Goal: Task Accomplishment & Management: Use online tool/utility

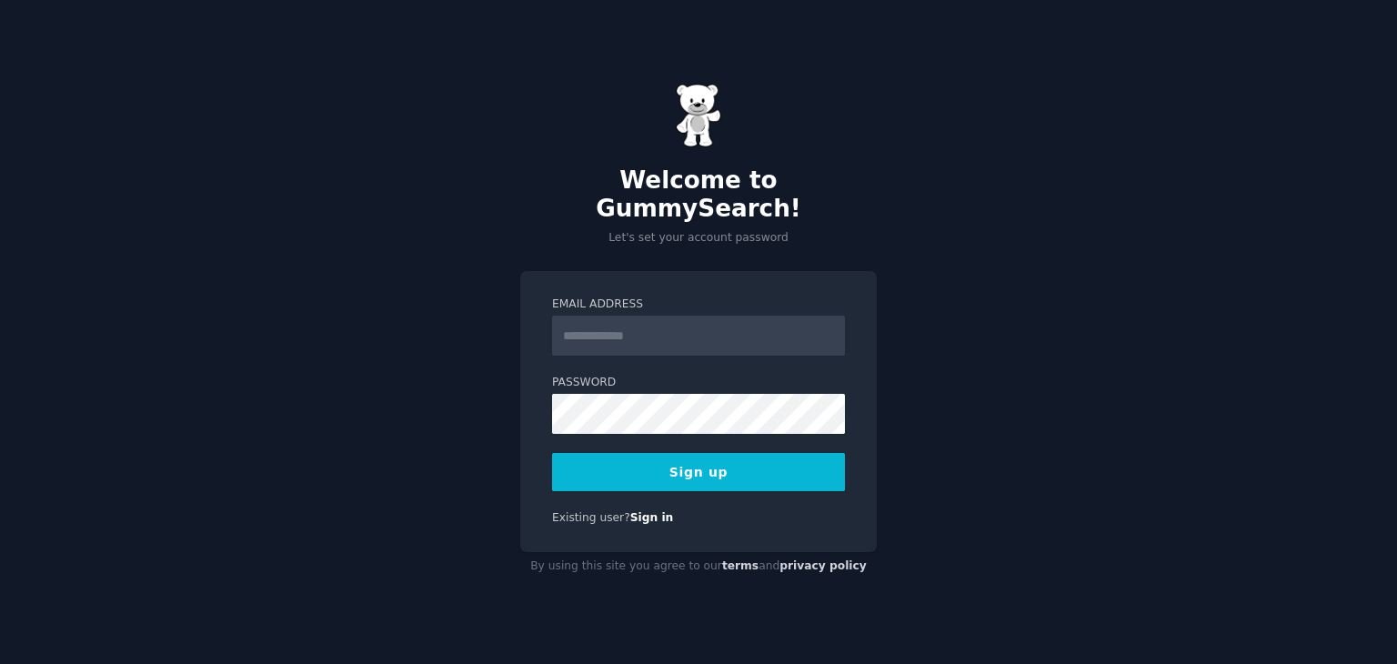
click at [601, 316] on input "Email Address" at bounding box center [698, 336] width 293 height 40
click at [623, 322] on input "Email Address" at bounding box center [698, 336] width 293 height 40
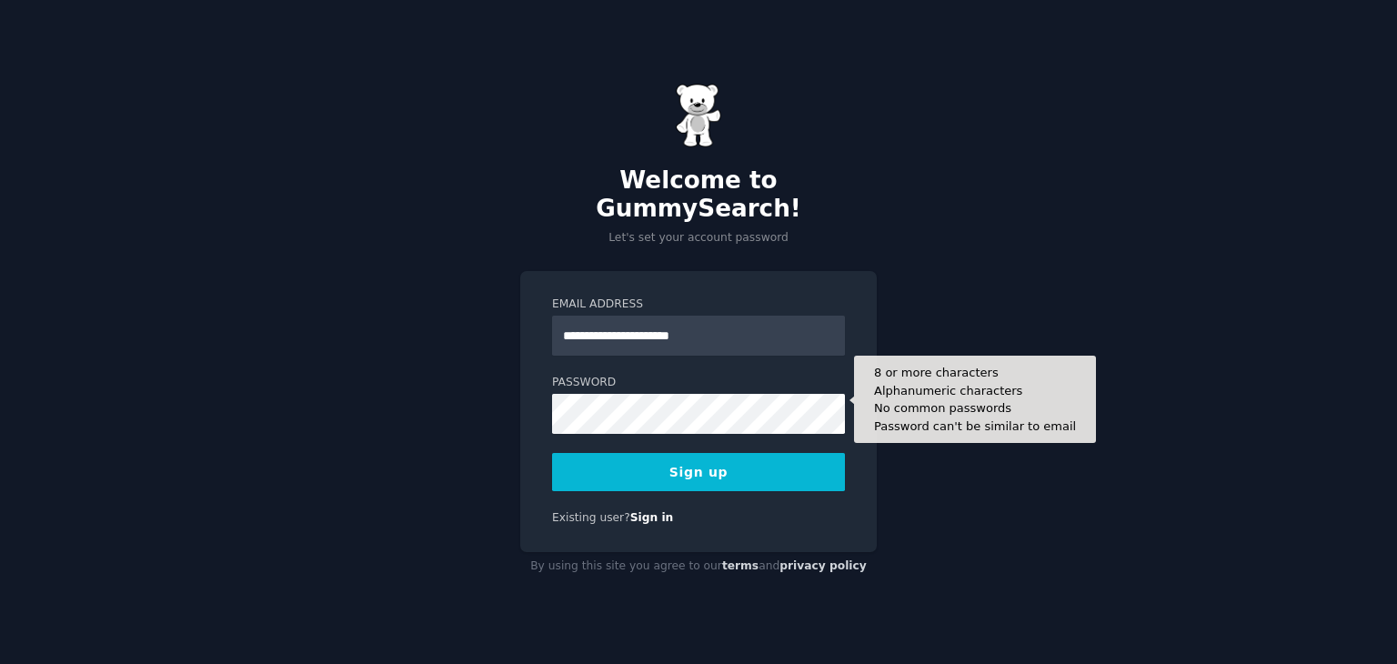
type input "**********"
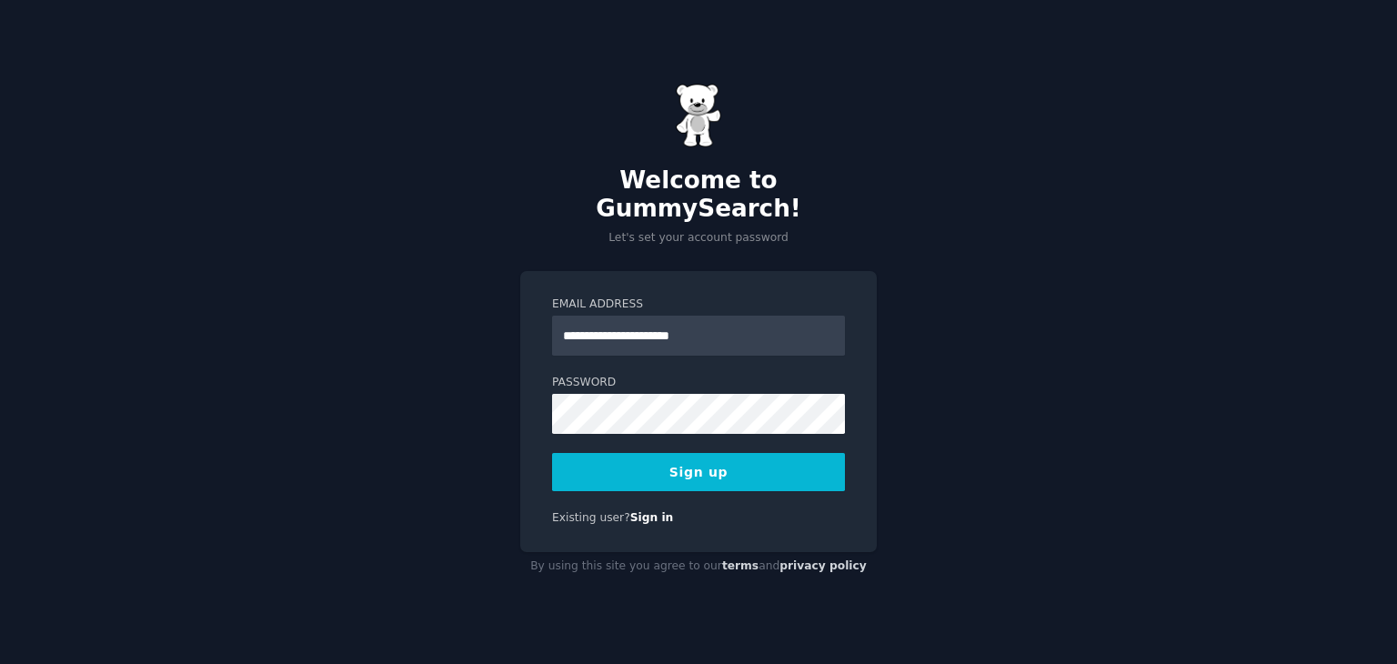
click at [727, 467] on button "Sign up" at bounding box center [698, 472] width 293 height 38
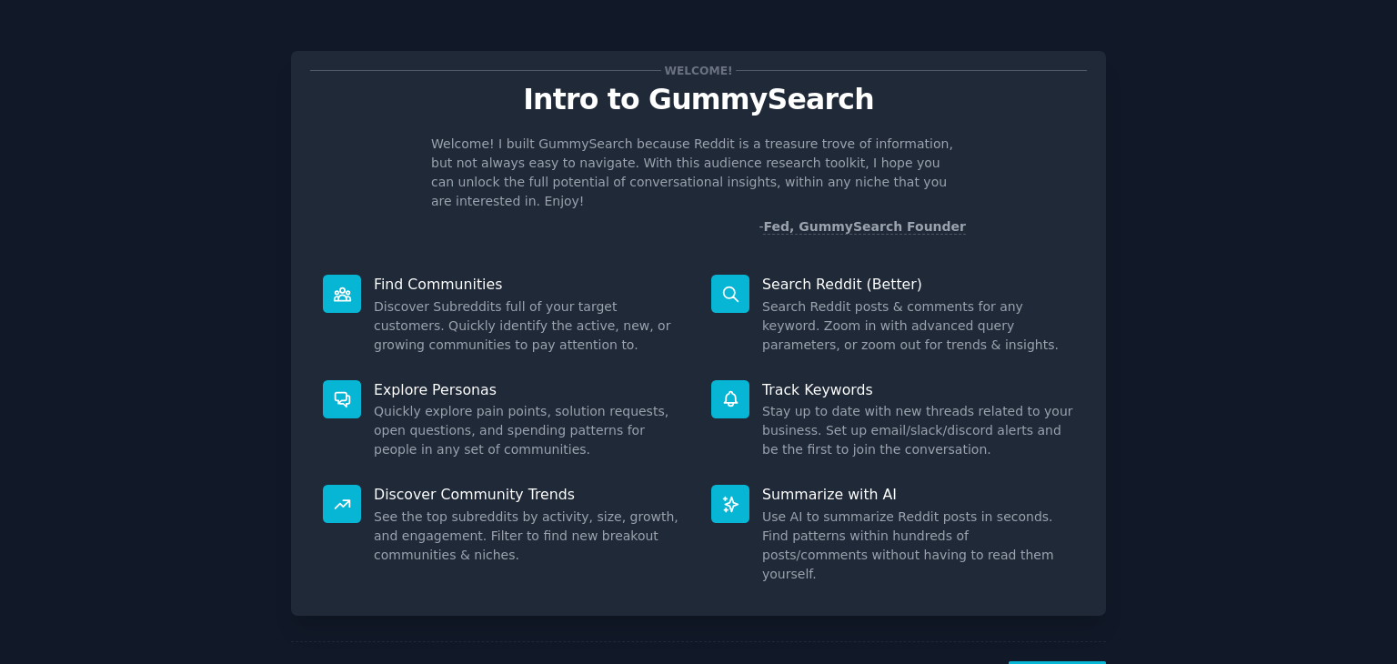
scroll to position [47, 0]
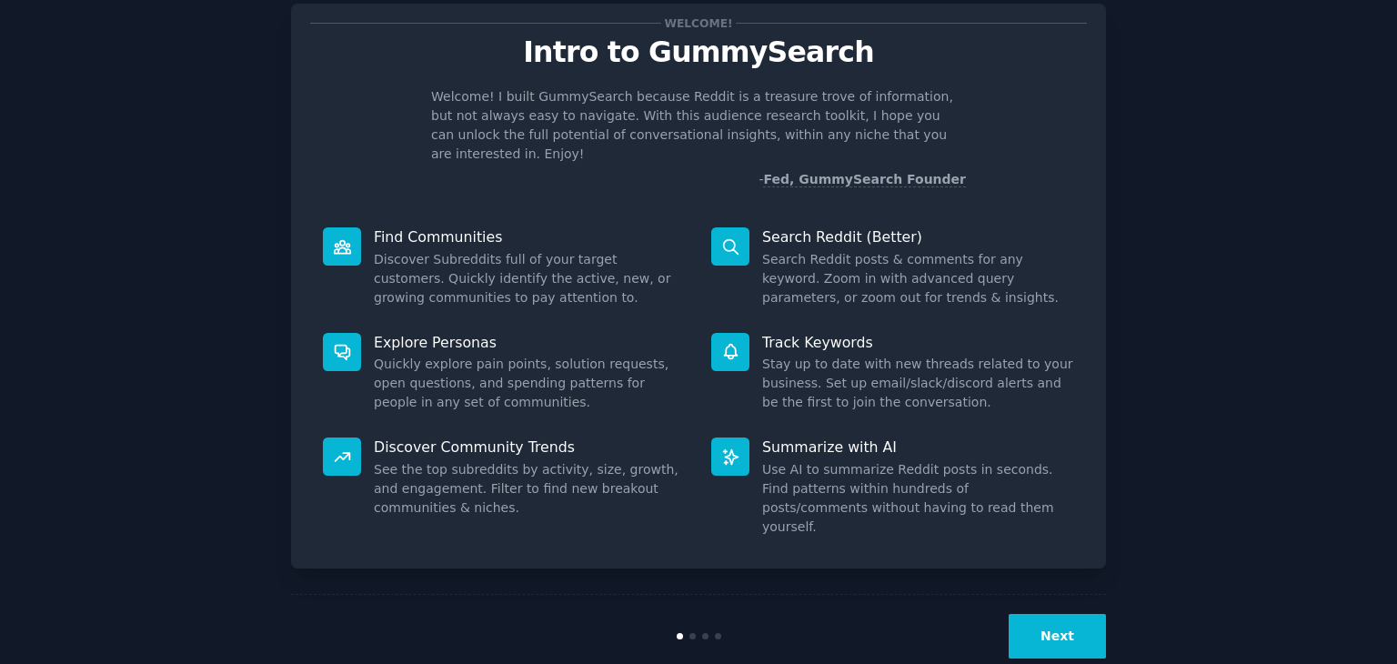
click at [1080, 614] on button "Next" at bounding box center [1056, 636] width 97 height 45
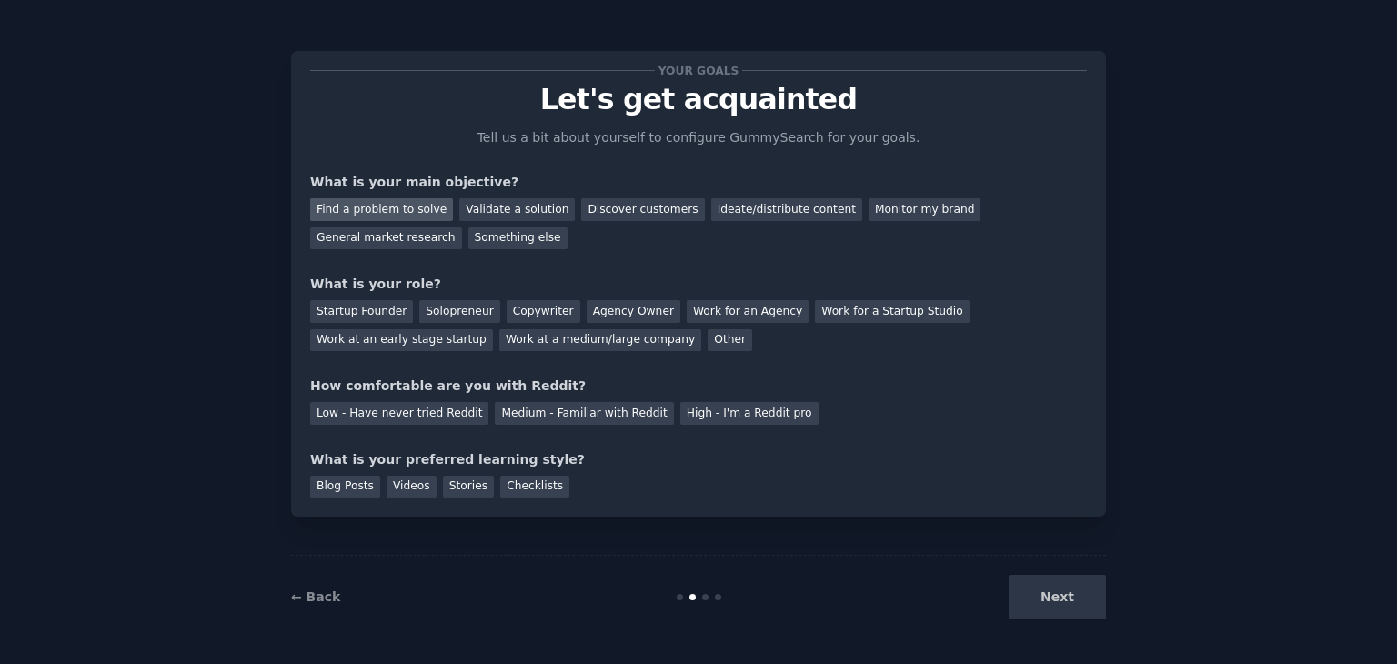
click at [407, 217] on div "Find a problem to solve" at bounding box center [381, 209] width 143 height 23
click at [483, 212] on div "Validate a solution" at bounding box center [516, 209] width 115 height 23
click at [426, 216] on div "Find a problem to solve" at bounding box center [381, 209] width 143 height 23
click at [707, 341] on div "Other" at bounding box center [729, 340] width 45 height 23
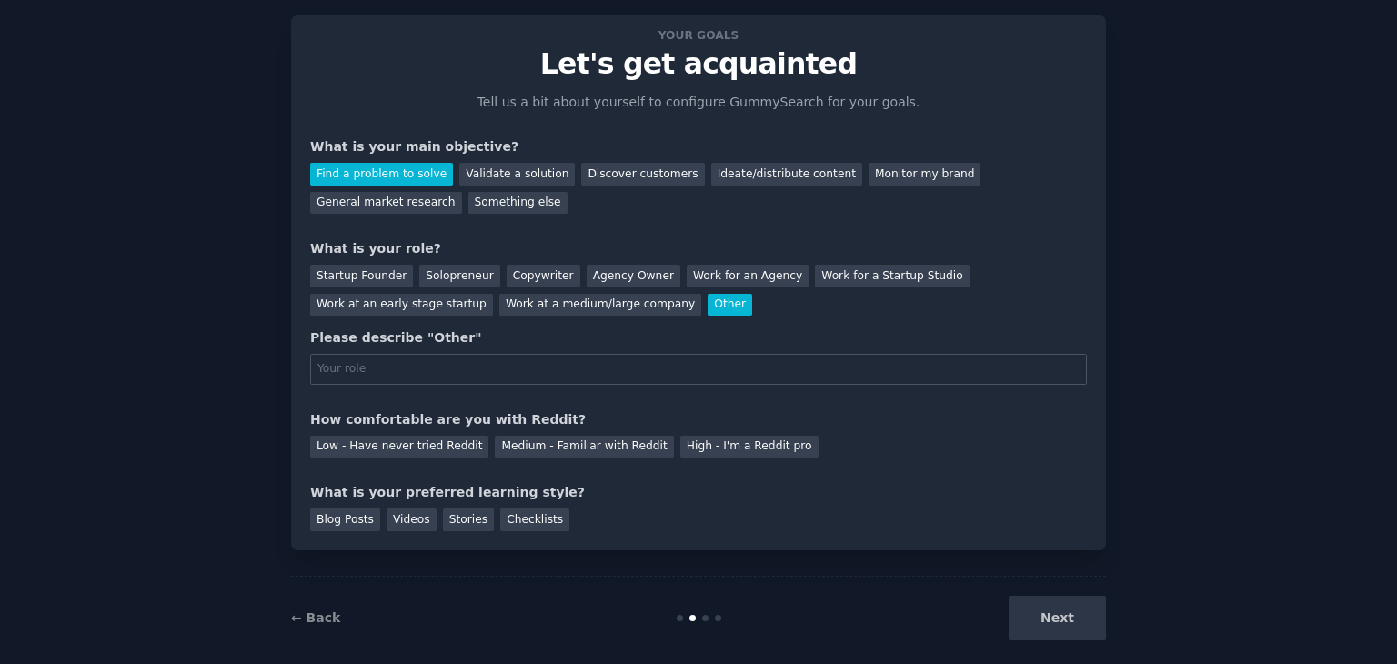
scroll to position [55, 0]
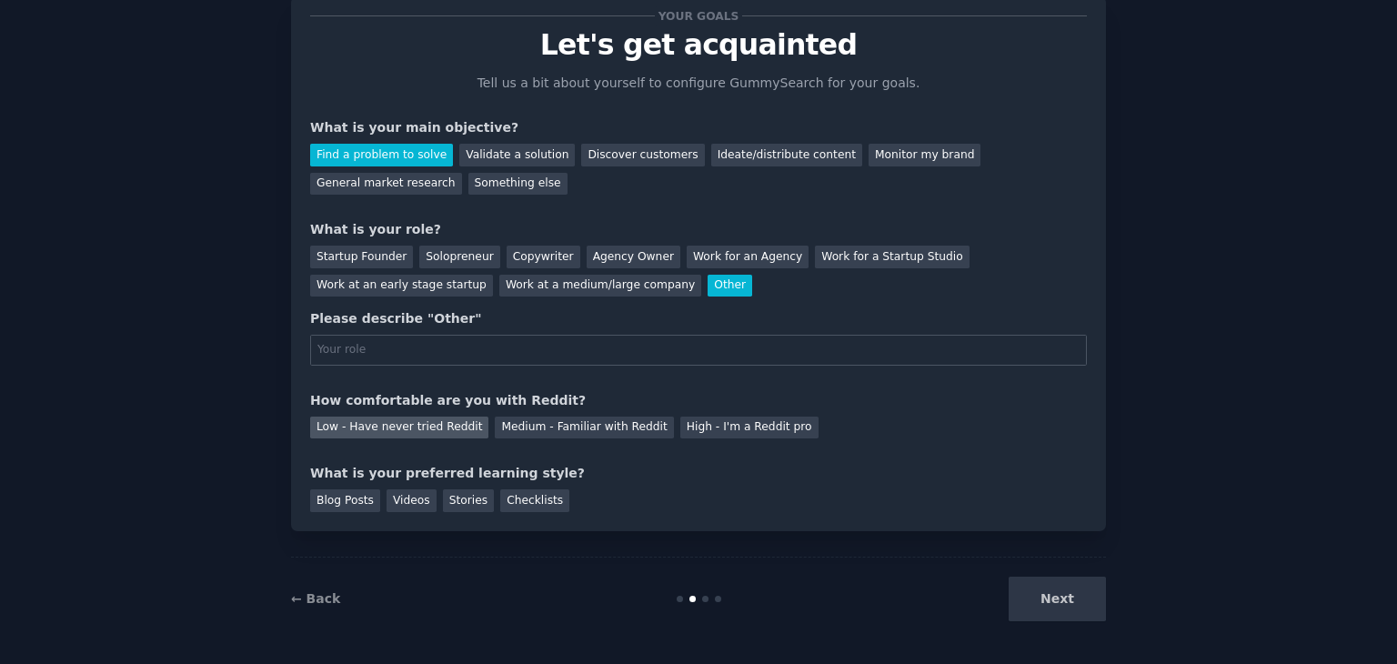
click at [400, 432] on div "Low - Have never tried Reddit" at bounding box center [399, 427] width 178 height 23
click at [401, 506] on div "Videos" at bounding box center [411, 500] width 50 height 23
click at [371, 262] on div "Startup Founder" at bounding box center [361, 257] width 103 height 23
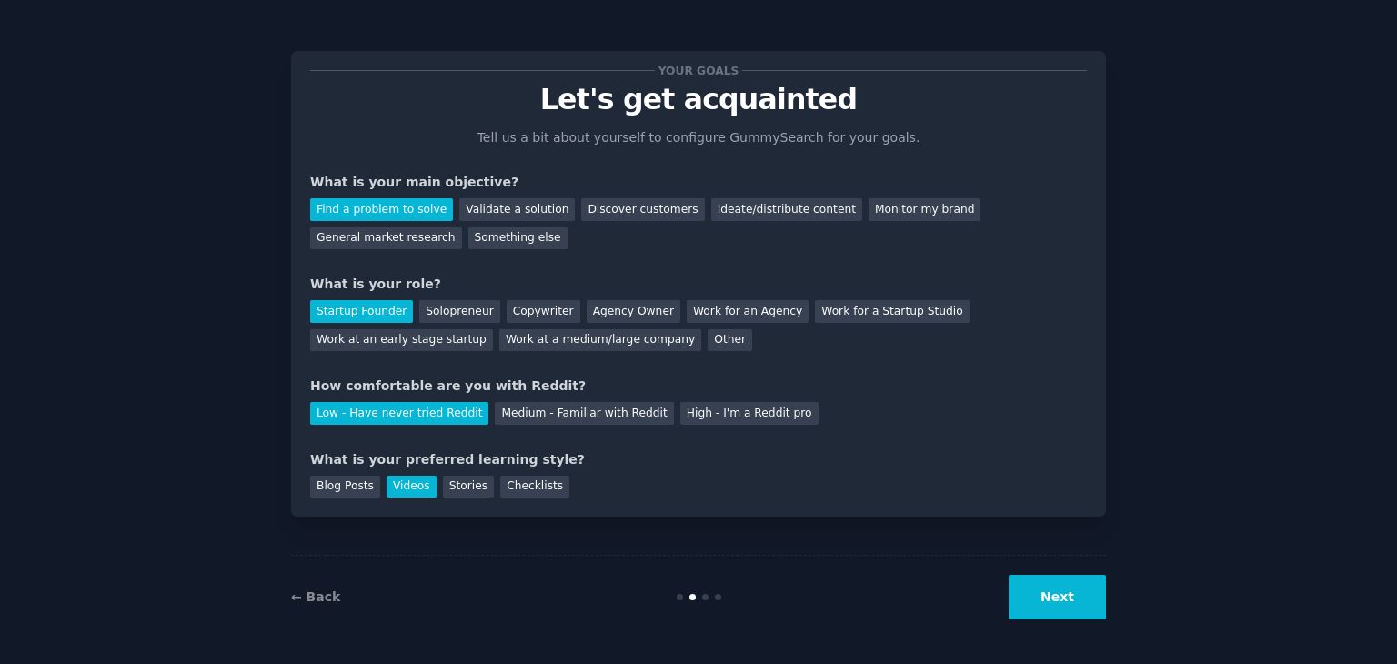
click at [1071, 597] on button "Next" at bounding box center [1056, 597] width 97 height 45
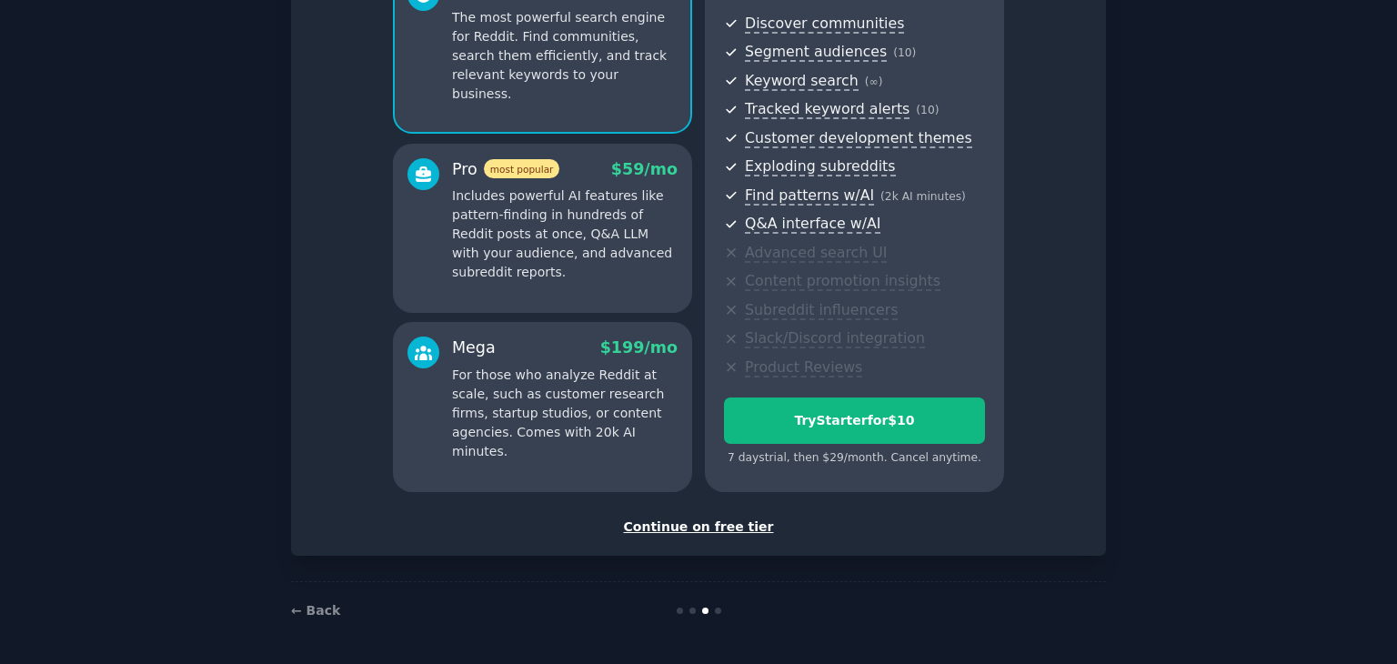
scroll to position [107, 0]
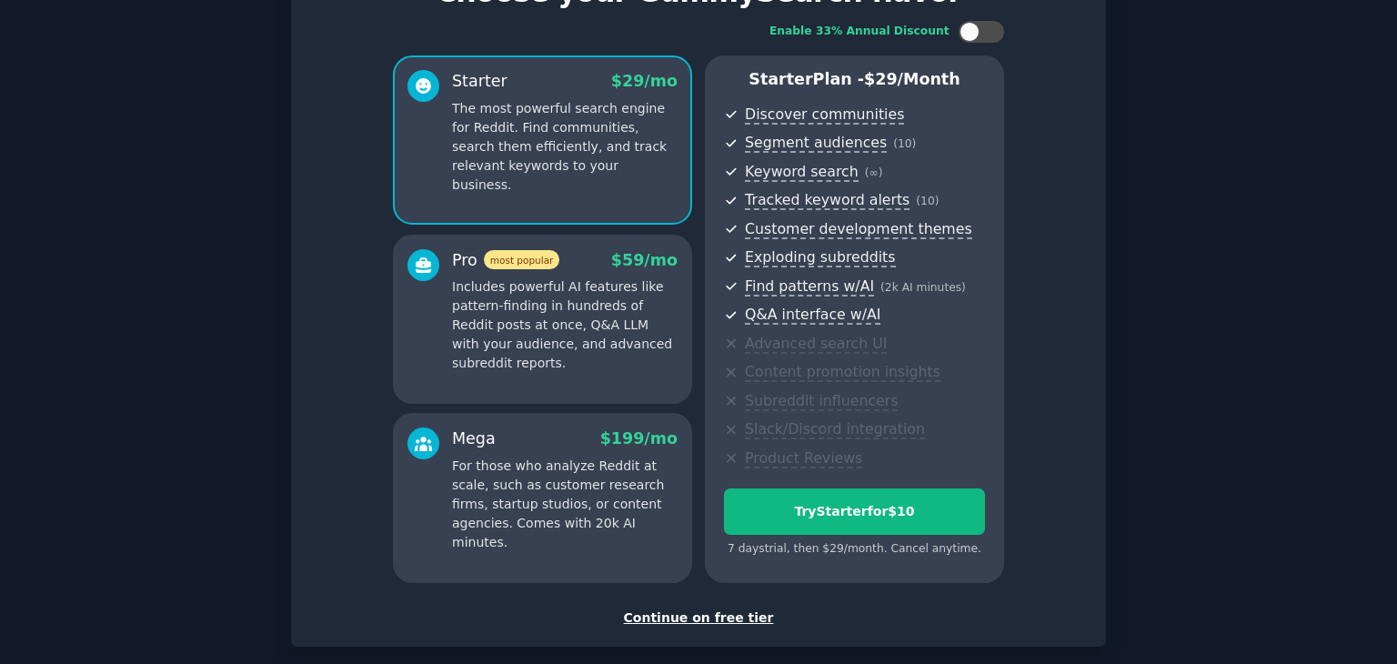
click at [707, 619] on div "Continue on free tier" at bounding box center [698, 617] width 777 height 19
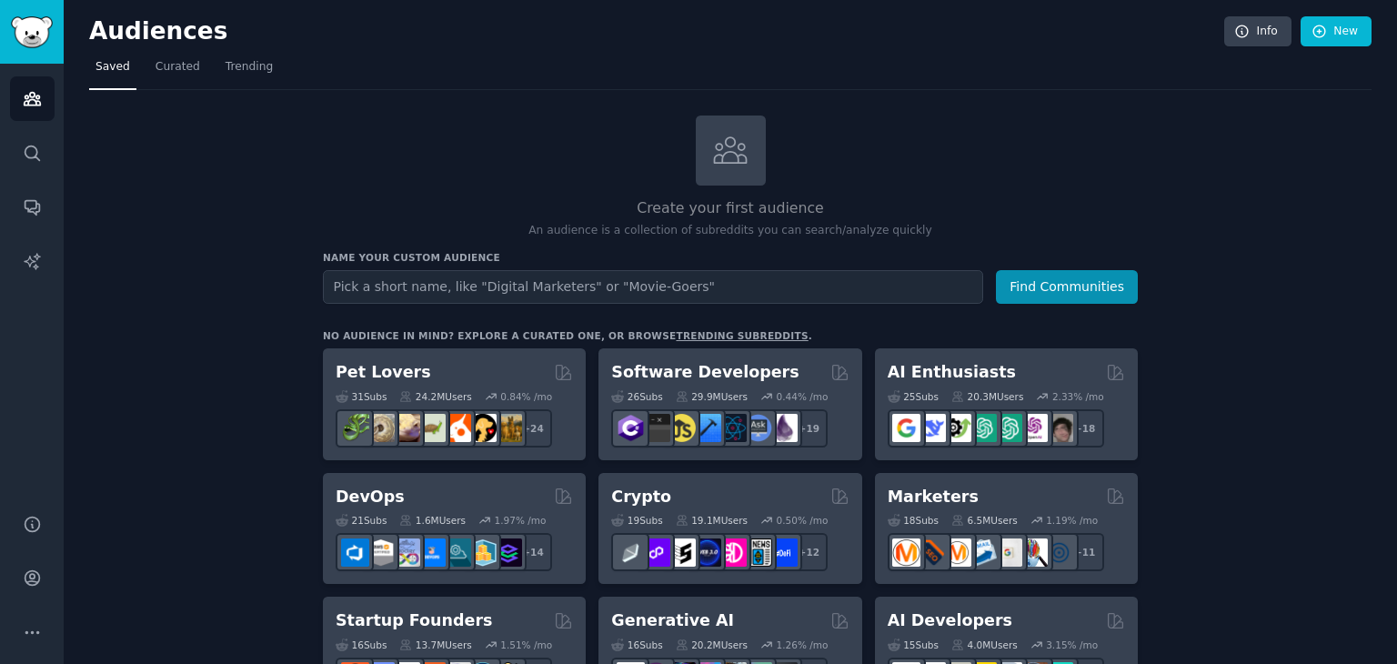
click at [529, 279] on input "text" at bounding box center [653, 287] width 660 height 34
type input "funny"
click at [996, 270] on button "Find Communities" at bounding box center [1067, 287] width 142 height 34
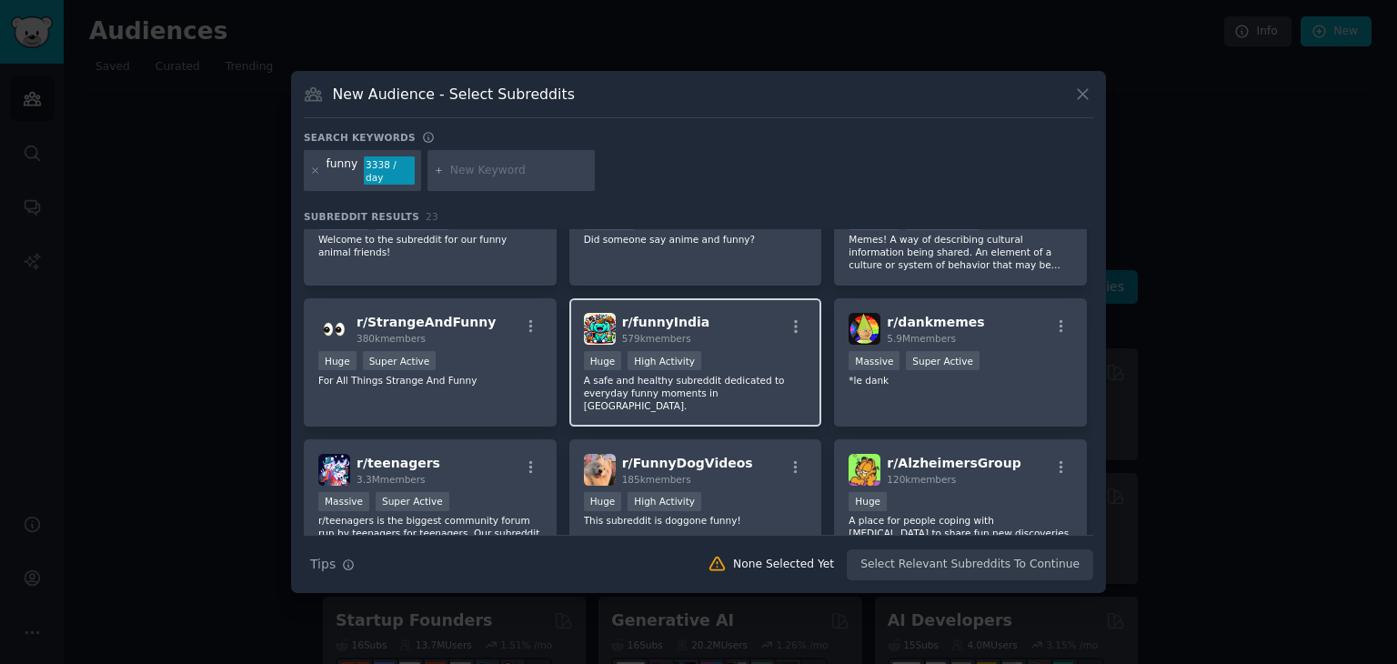
scroll to position [182, 0]
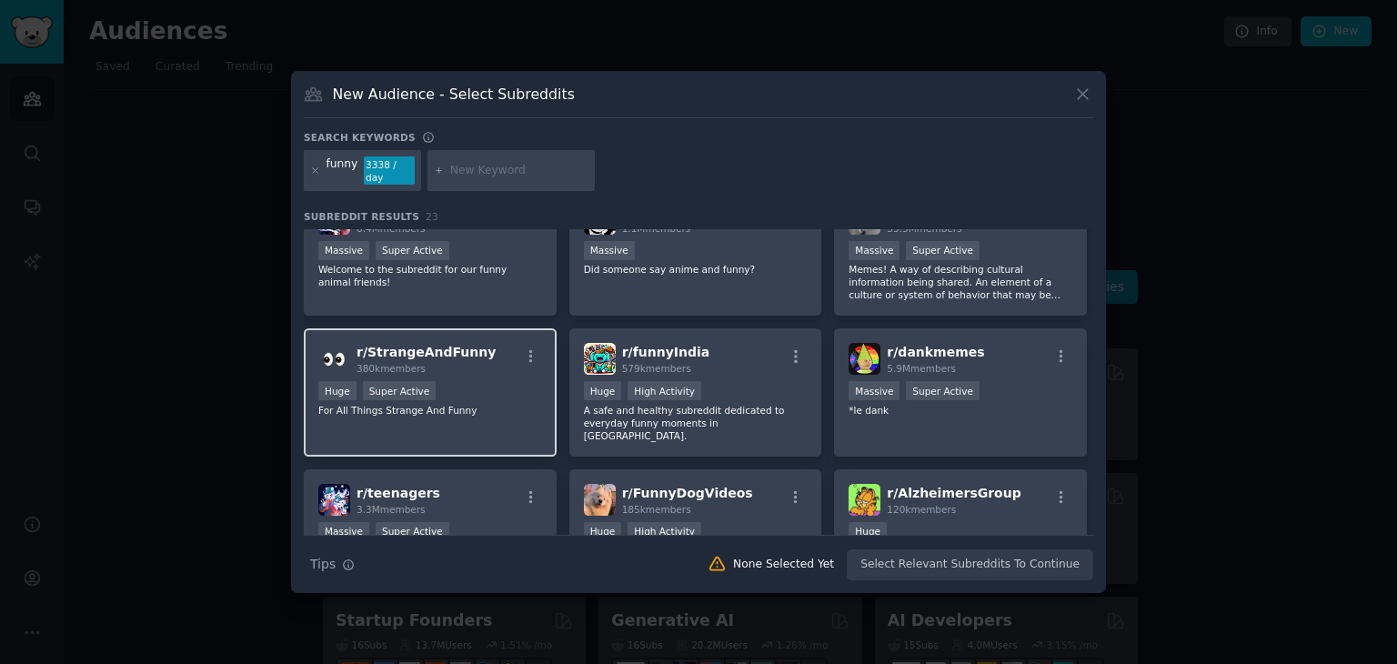
click at [441, 345] on span "r/ StrangeAndFunny" at bounding box center [425, 352] width 139 height 15
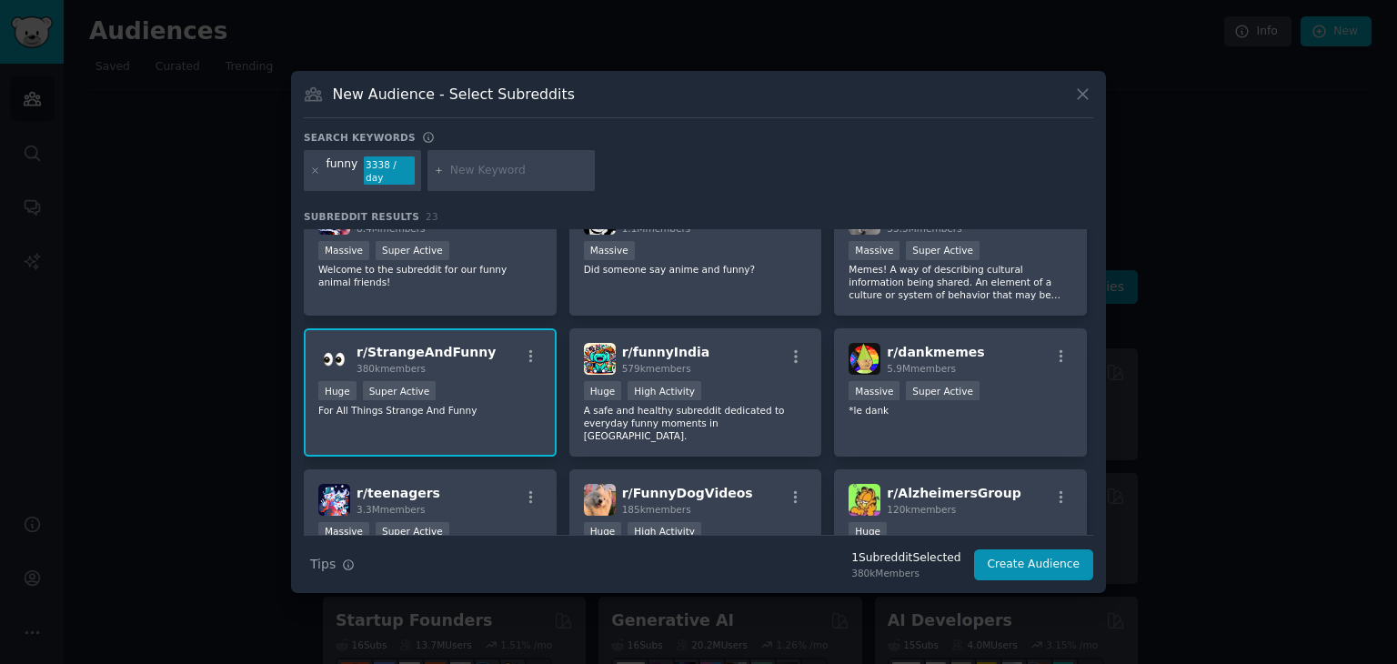
click at [491, 368] on div "r/ StrangeAndFunny 380k members Huge Super Active For All Things Strange And Fu…" at bounding box center [430, 392] width 253 height 128
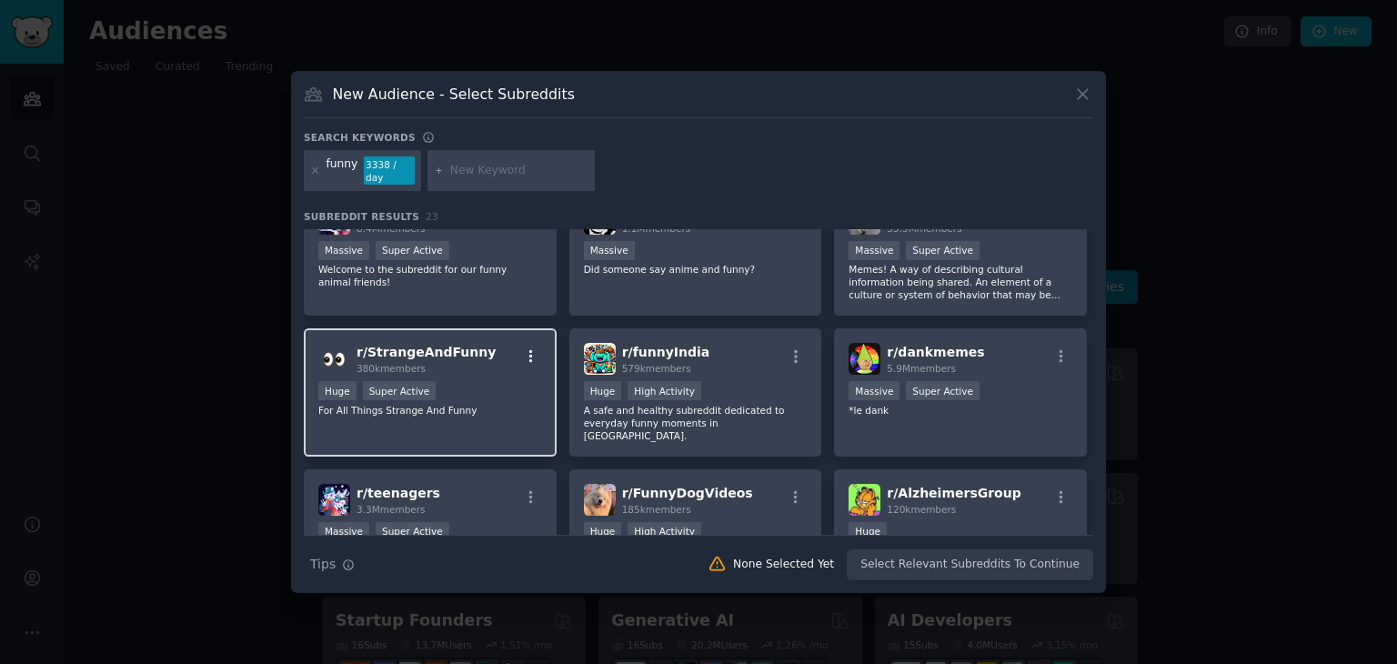
click at [529, 350] on icon "button" at bounding box center [531, 356] width 4 height 13
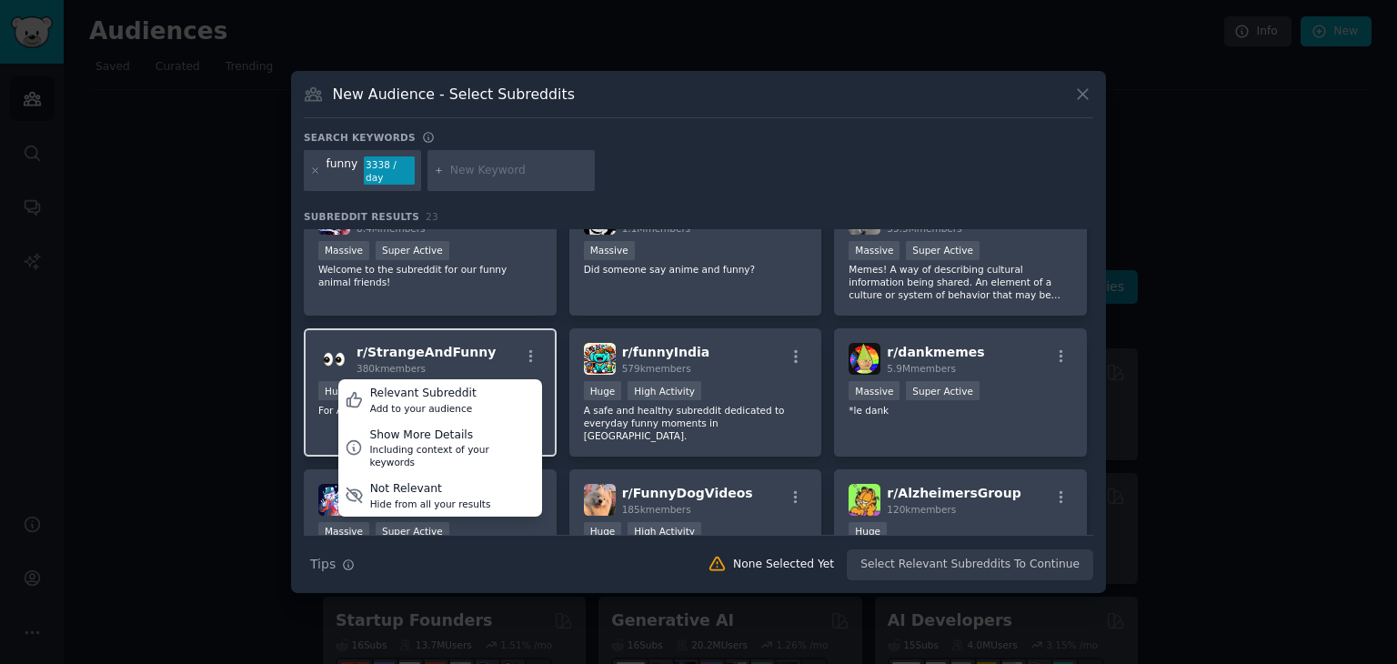
click at [489, 345] on div "r/ StrangeAndFunny 380k members Relevant Subreddit Add to your audience Show Mo…" at bounding box center [430, 359] width 224 height 32
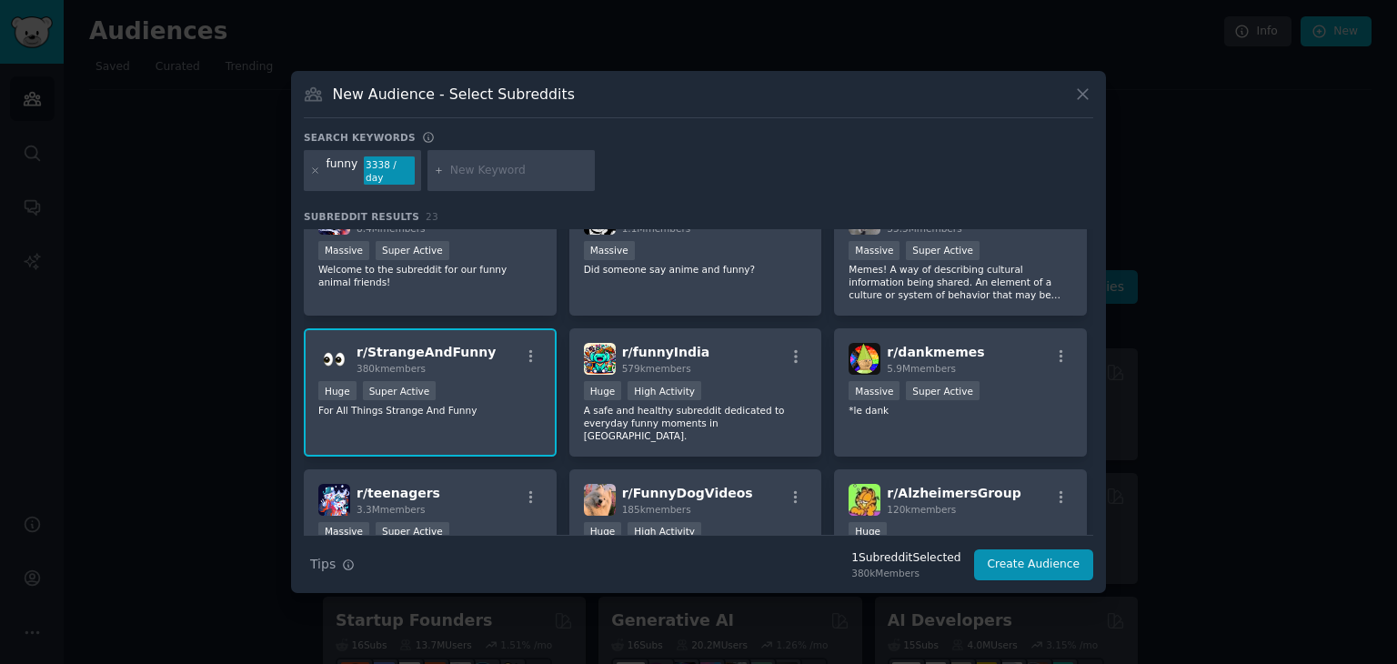
click at [481, 381] on div "Huge Super Active" at bounding box center [430, 392] width 224 height 23
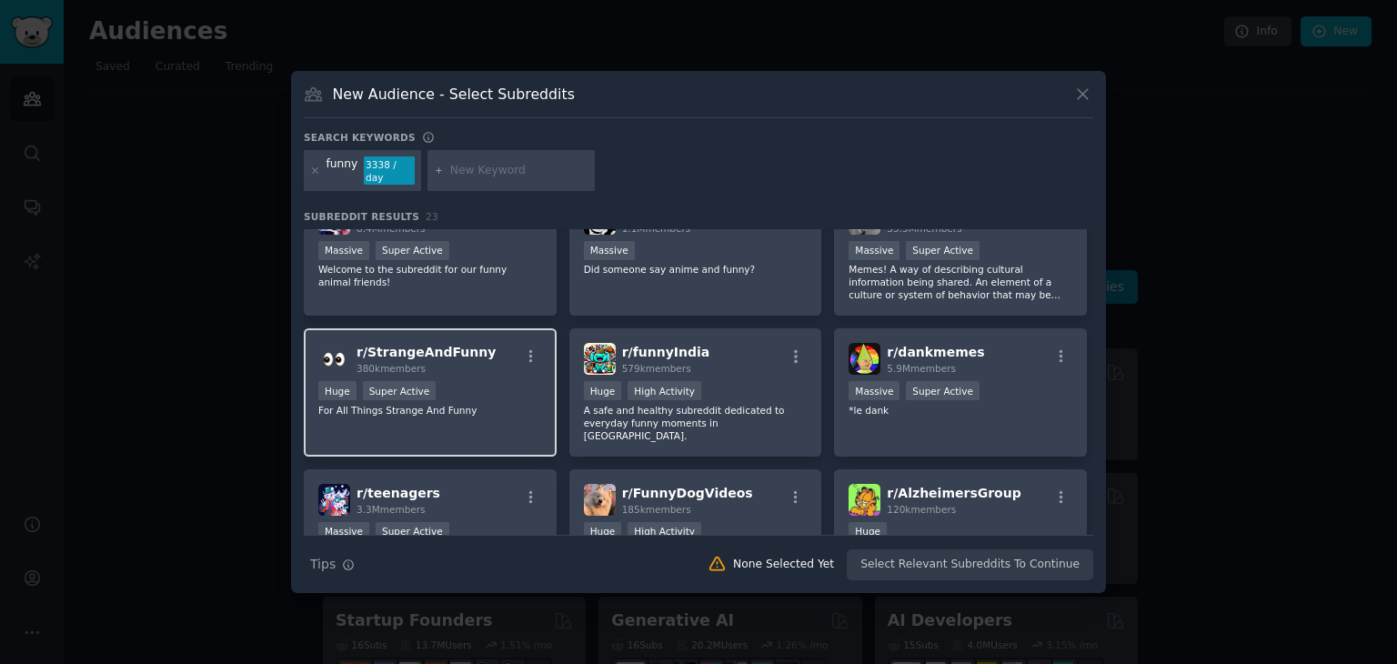
click at [481, 381] on div "Huge Super Active" at bounding box center [430, 392] width 224 height 23
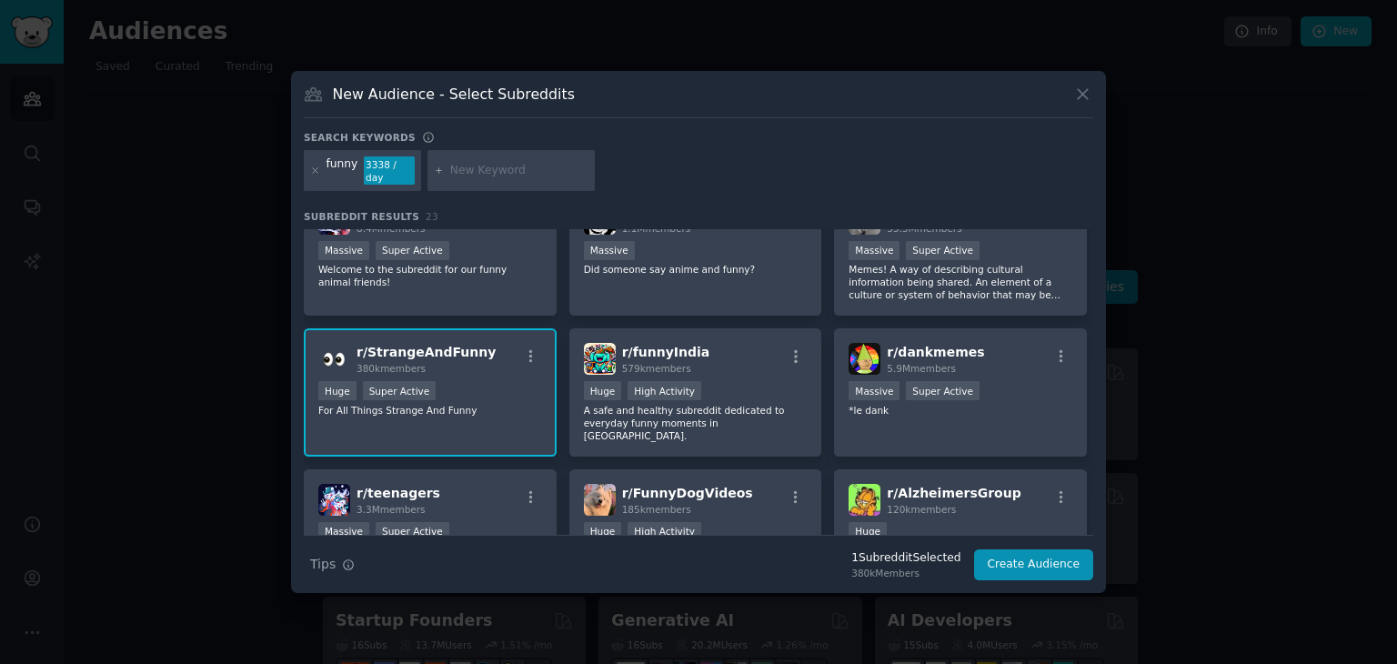
click at [481, 381] on div "Huge Super Active" at bounding box center [430, 392] width 224 height 23
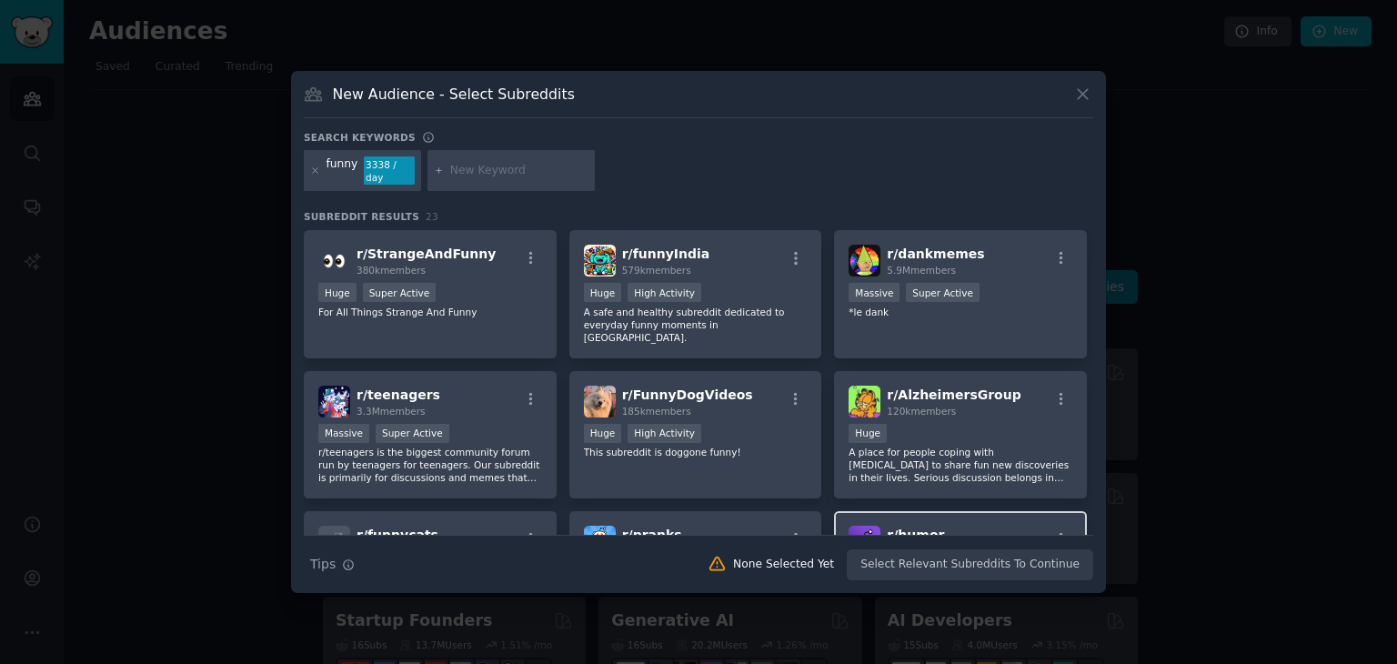
scroll to position [0, 0]
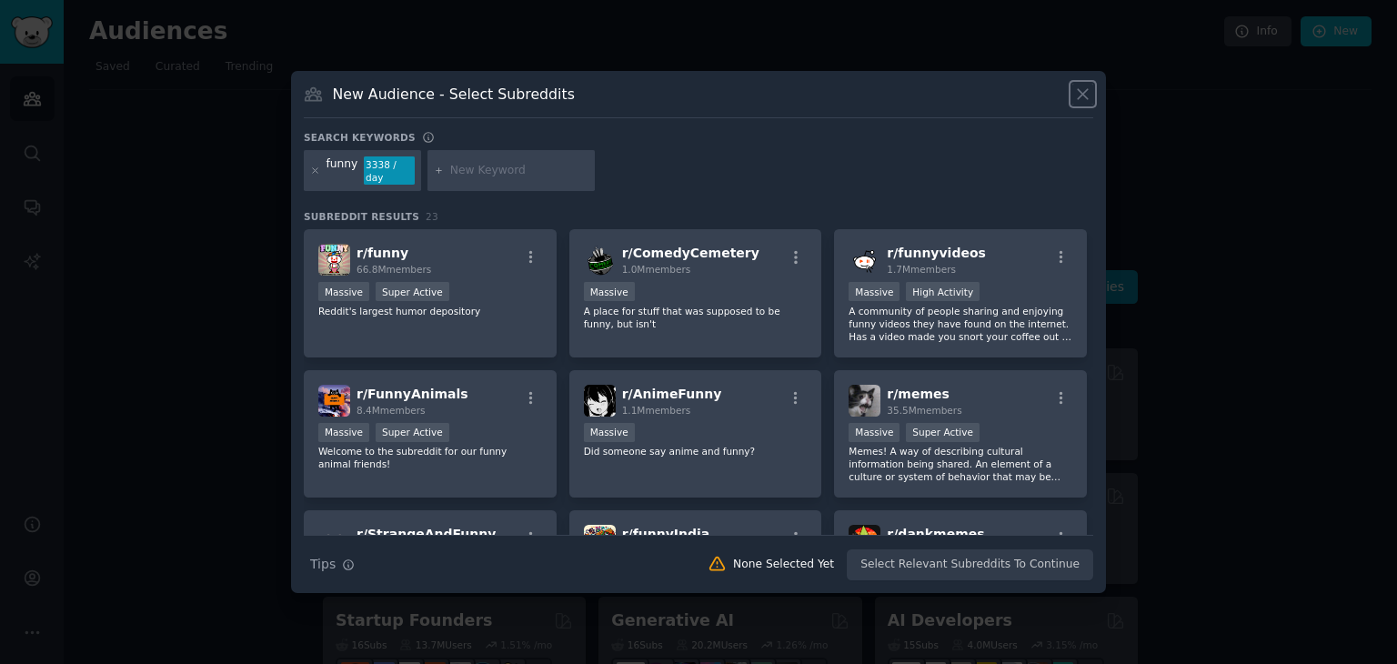
click at [1075, 99] on icon at bounding box center [1082, 94] width 19 height 19
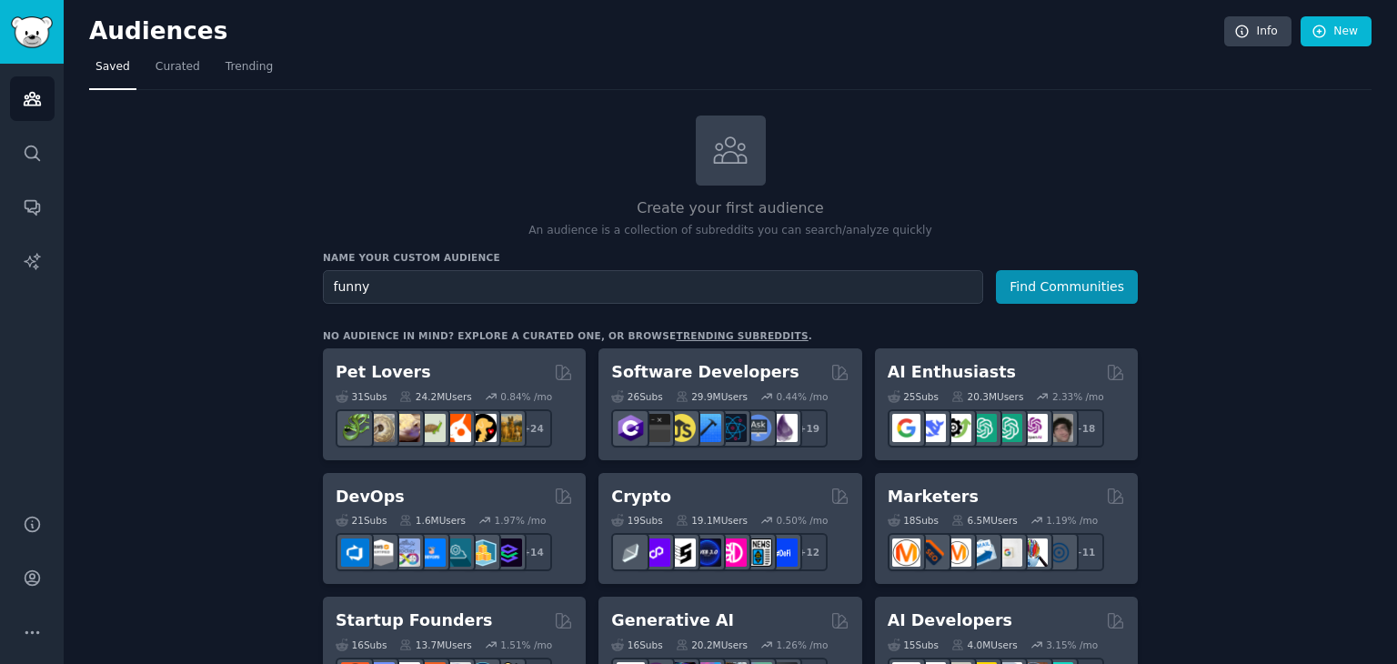
click at [186, 74] on span "Curated" at bounding box center [178, 67] width 45 height 16
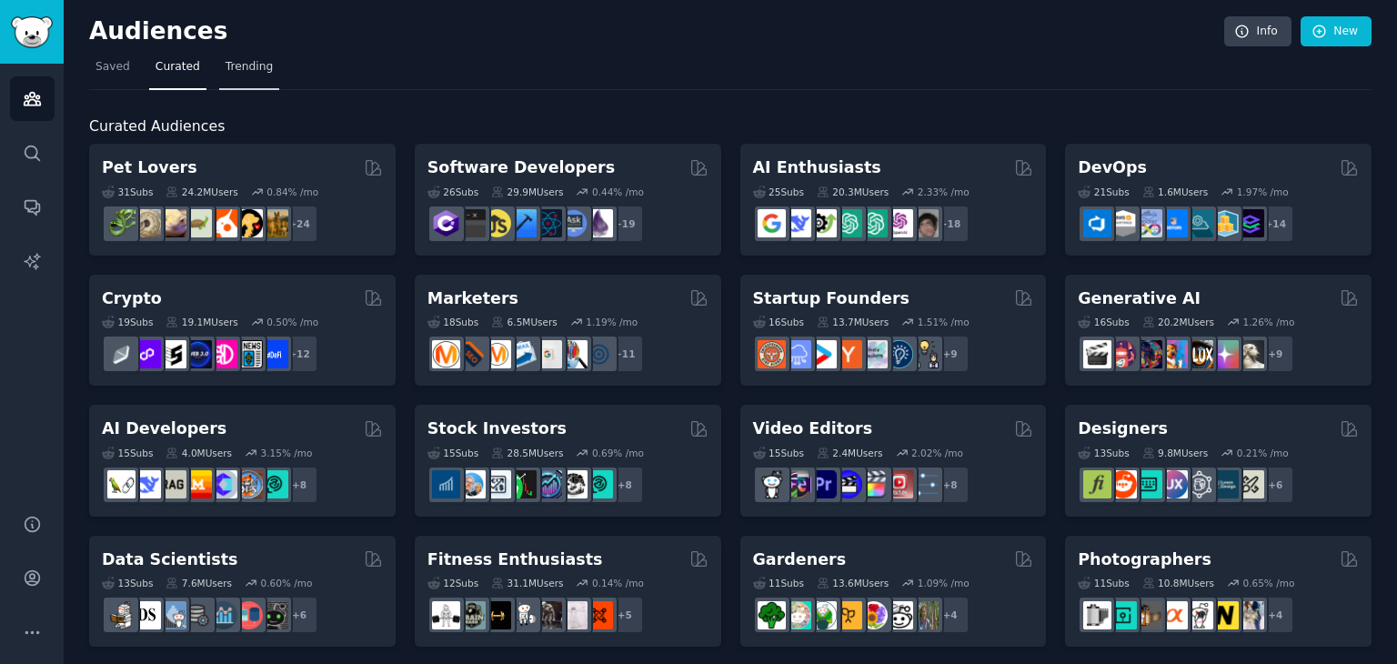
click at [236, 69] on span "Trending" at bounding box center [249, 67] width 47 height 16
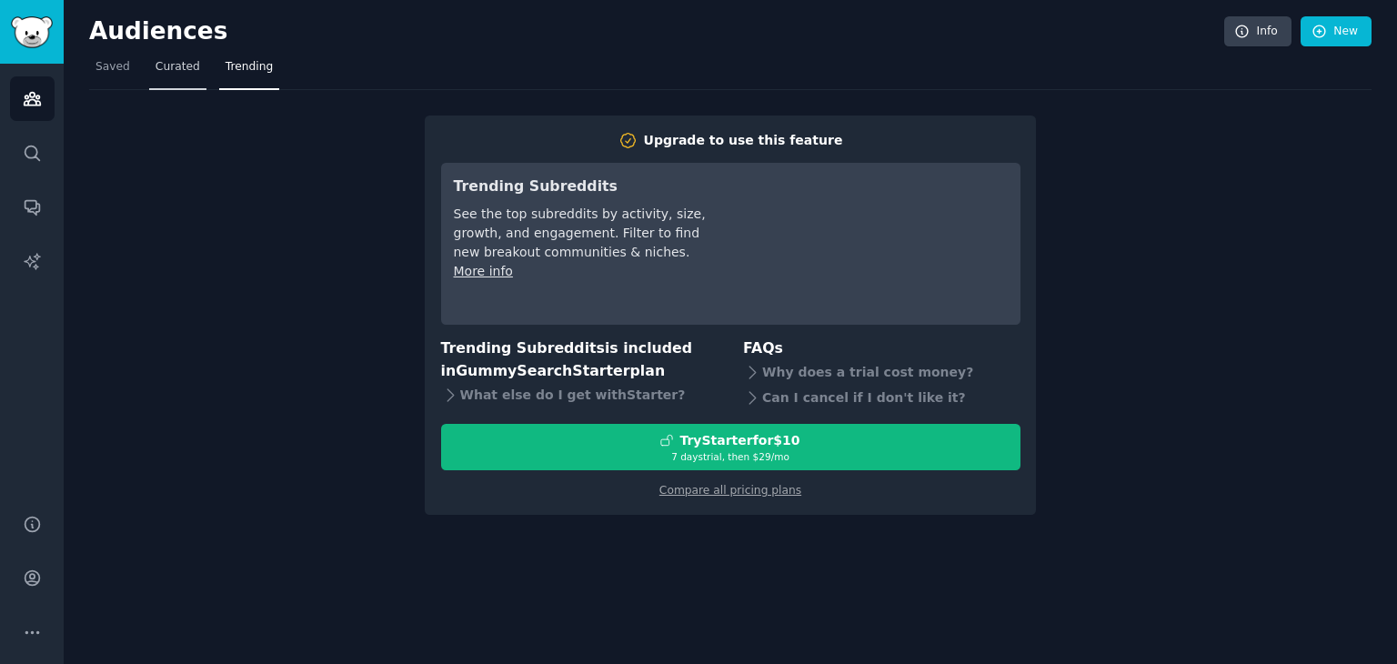
click at [184, 74] on span "Curated" at bounding box center [178, 67] width 45 height 16
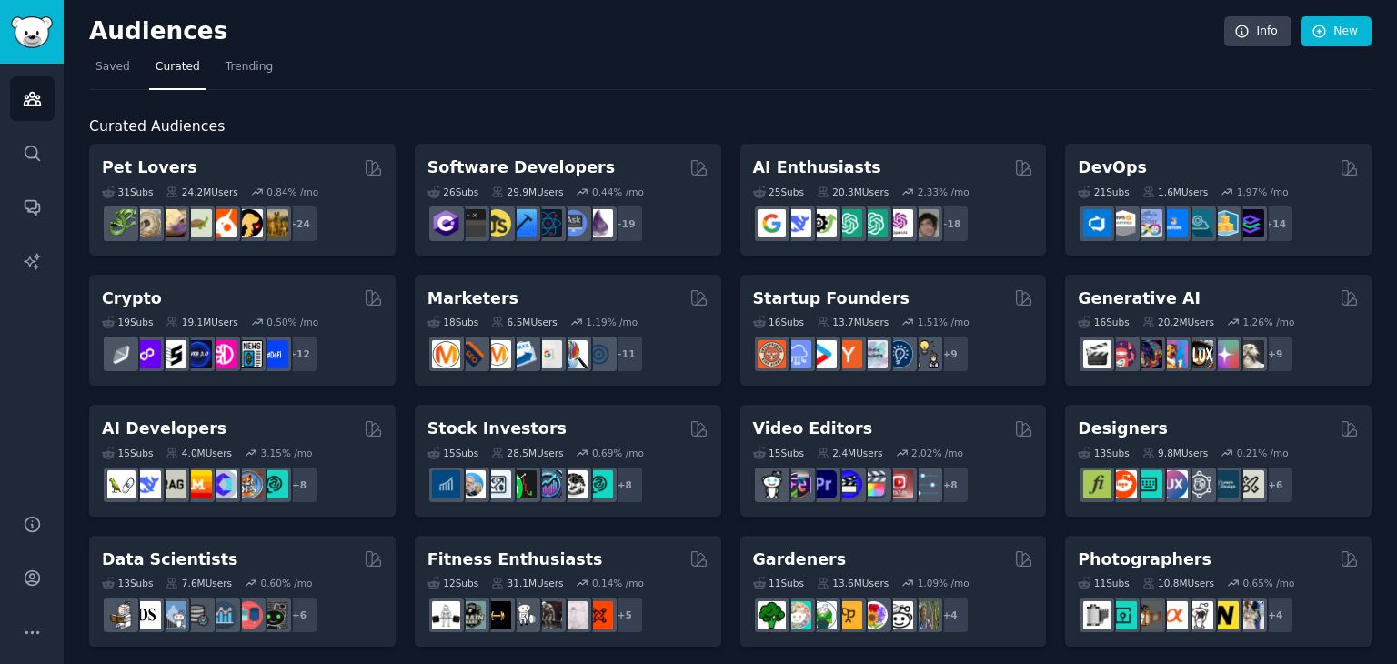
click at [108, 51] on div "Audiences Info New" at bounding box center [730, 34] width 1282 height 37
click at [107, 61] on span "Saved" at bounding box center [112, 67] width 35 height 16
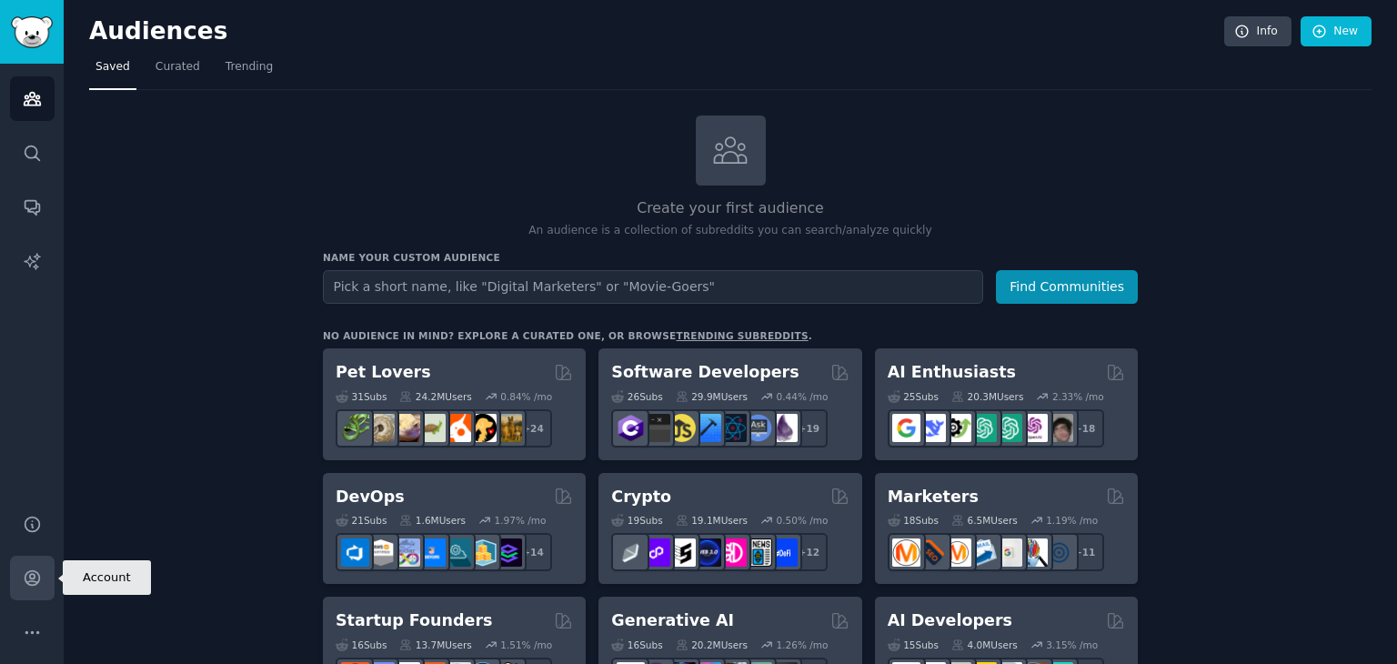
click at [25, 579] on icon "Sidebar" at bounding box center [32, 578] width 15 height 15
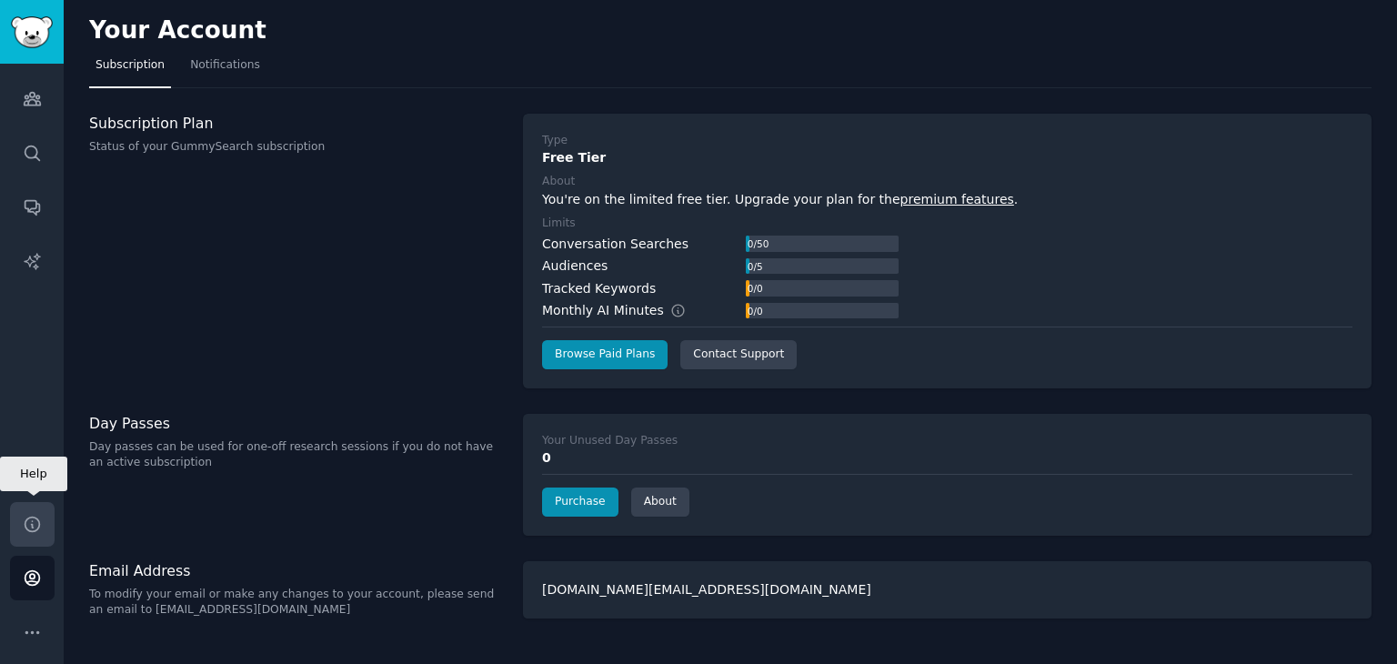
click at [37, 523] on icon "Sidebar" at bounding box center [32, 524] width 19 height 19
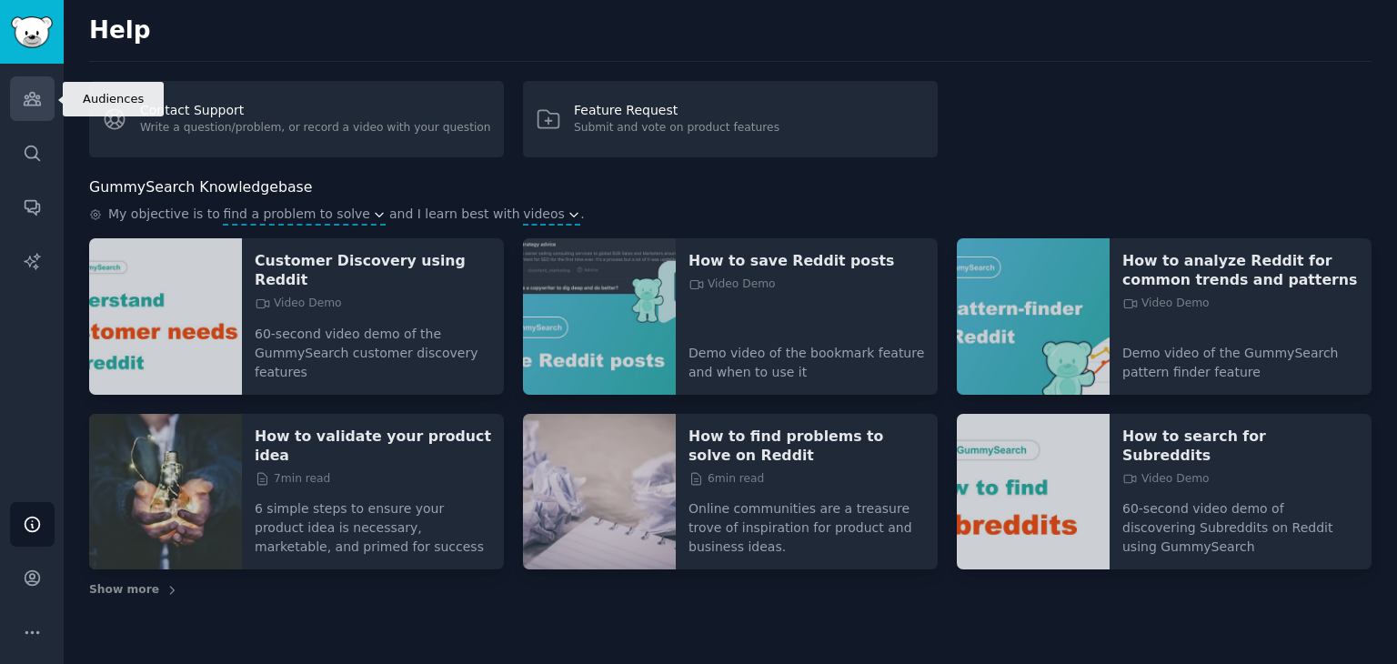
click at [23, 95] on icon "Sidebar" at bounding box center [32, 98] width 19 height 19
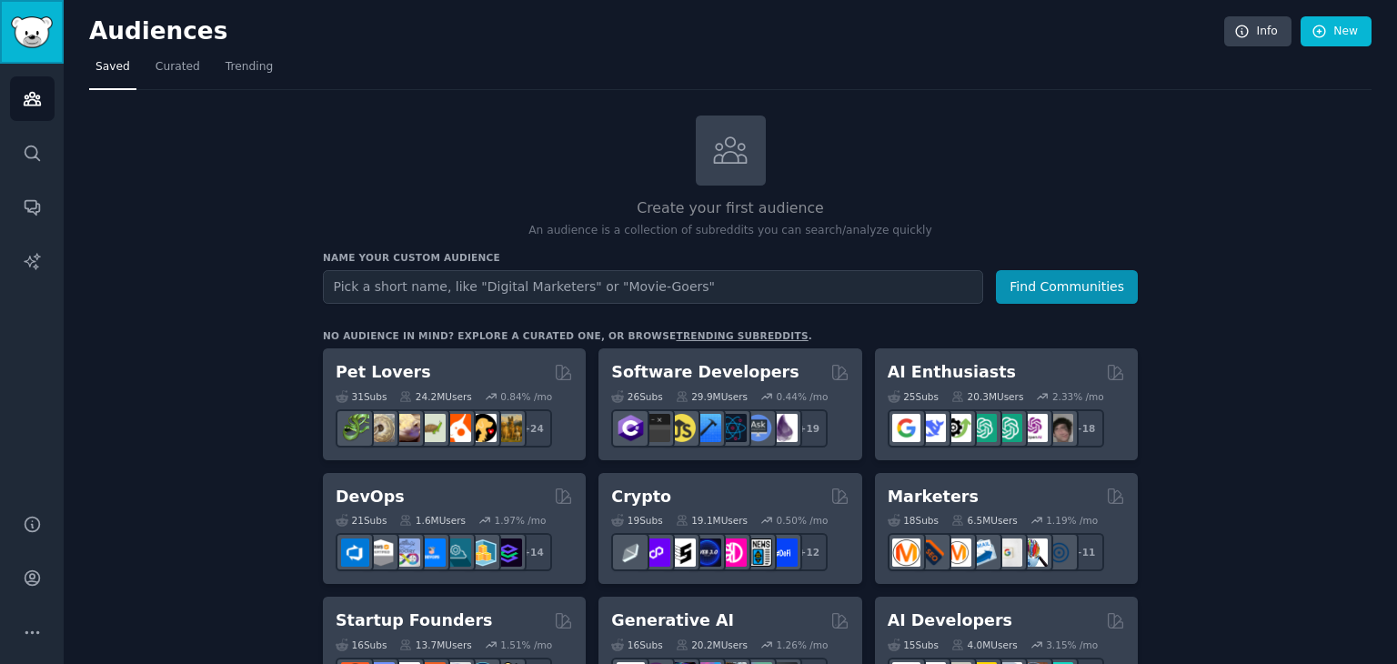
click at [39, 33] on img "Sidebar" at bounding box center [32, 32] width 42 height 32
click at [11, 34] on img "Sidebar" at bounding box center [32, 32] width 42 height 32
click at [45, 144] on link "Search" at bounding box center [32, 153] width 45 height 45
